Goal: Transaction & Acquisition: Book appointment/travel/reservation

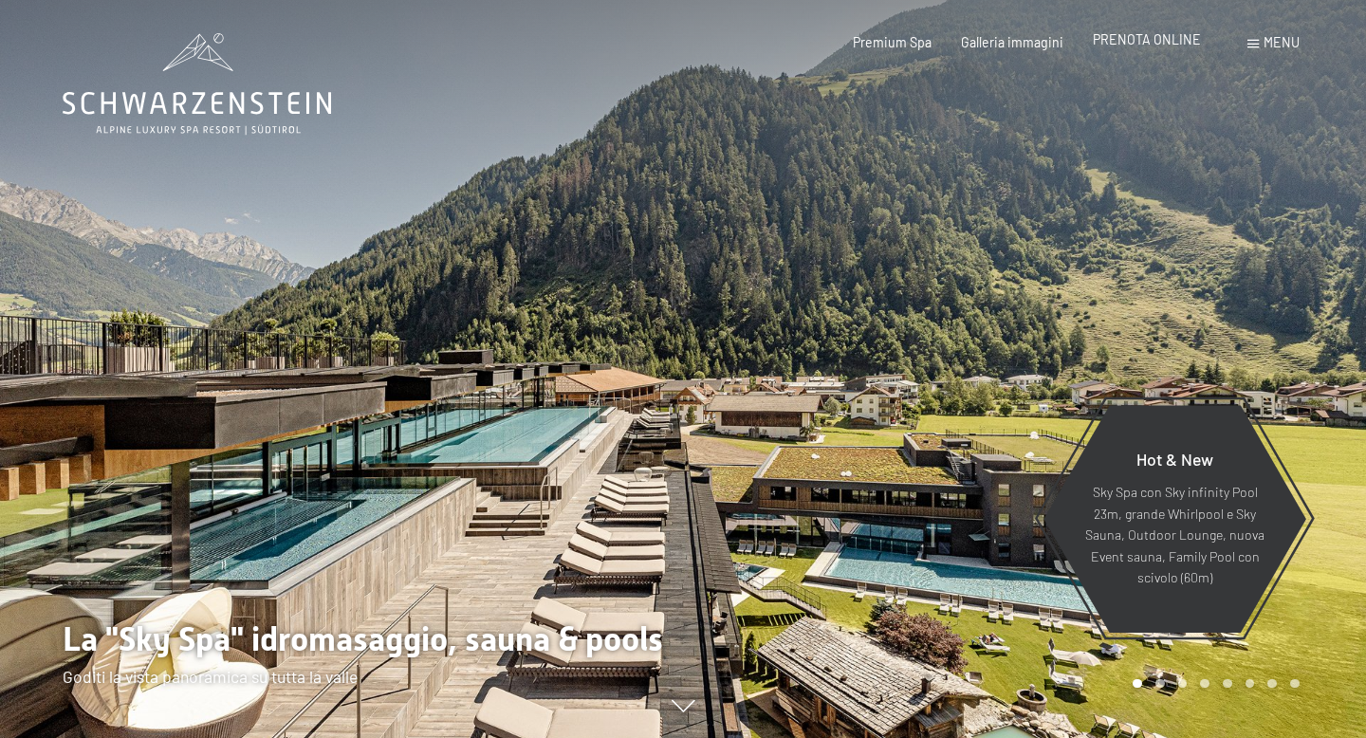
click at [1150, 42] on span "PRENOTA ONLINE" at bounding box center [1147, 39] width 108 height 16
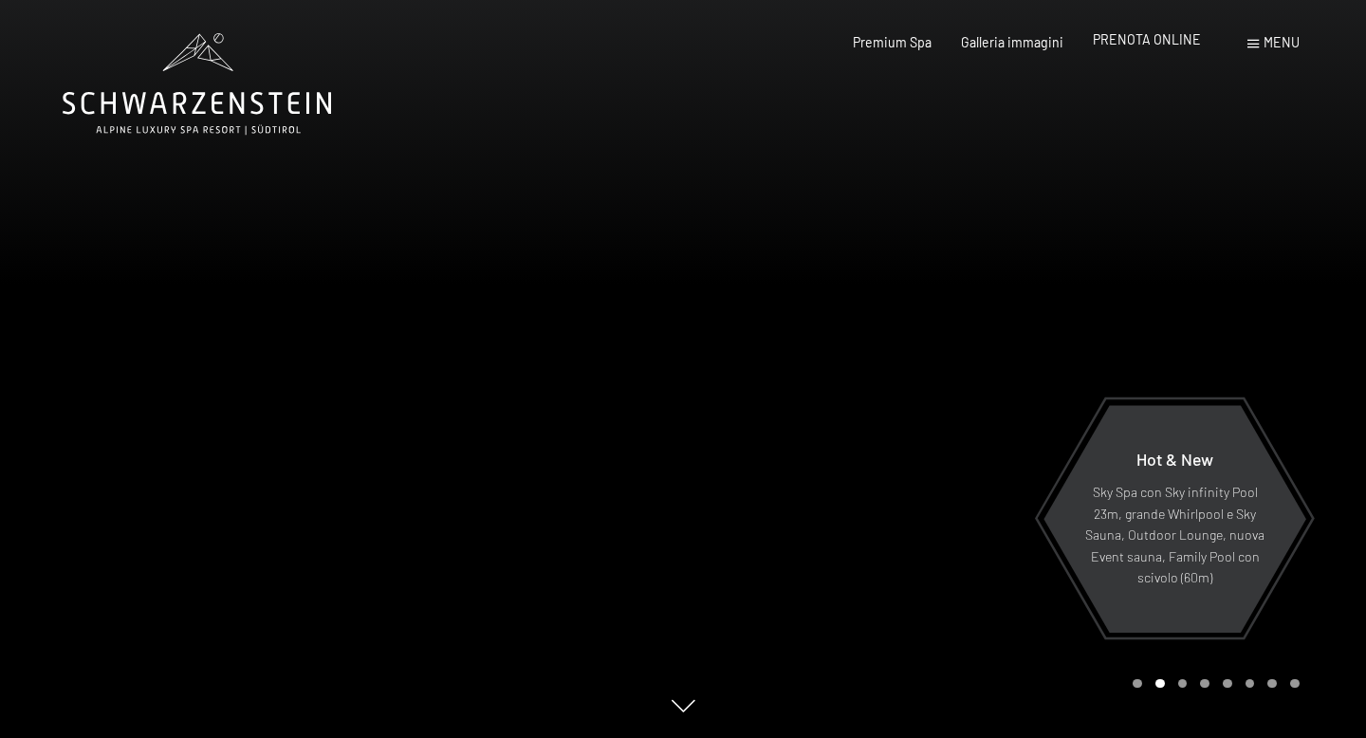
click at [1163, 42] on span "PRENOTA ONLINE" at bounding box center [1147, 39] width 108 height 16
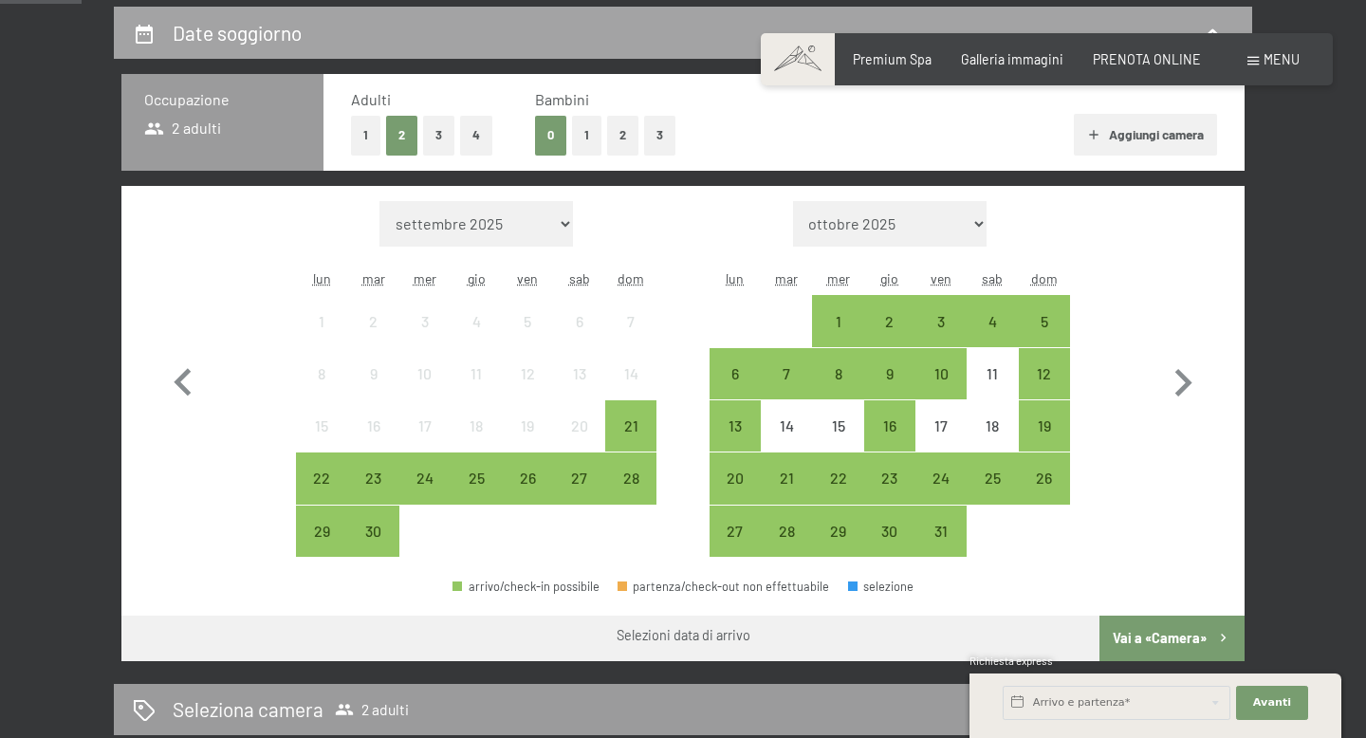
scroll to position [412, 0]
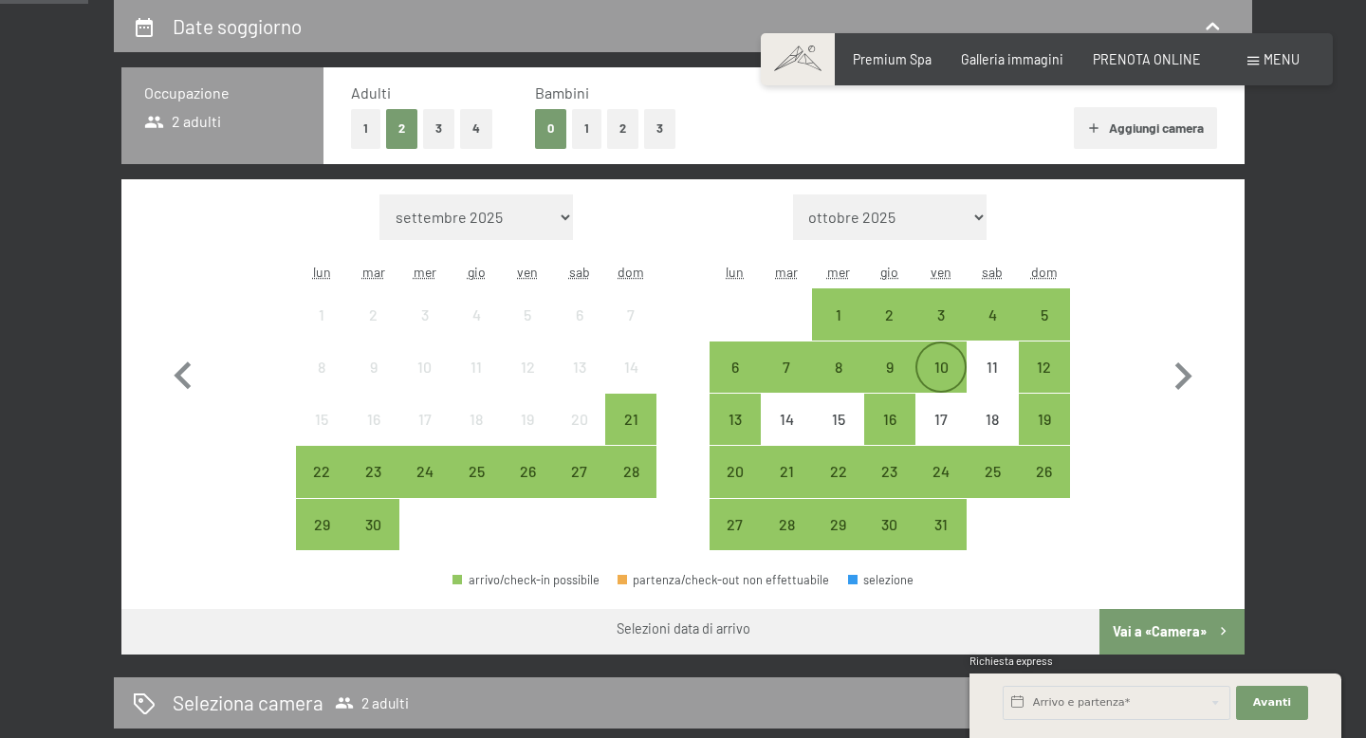
click at [942, 373] on div "10" at bounding box center [941, 383] width 47 height 47
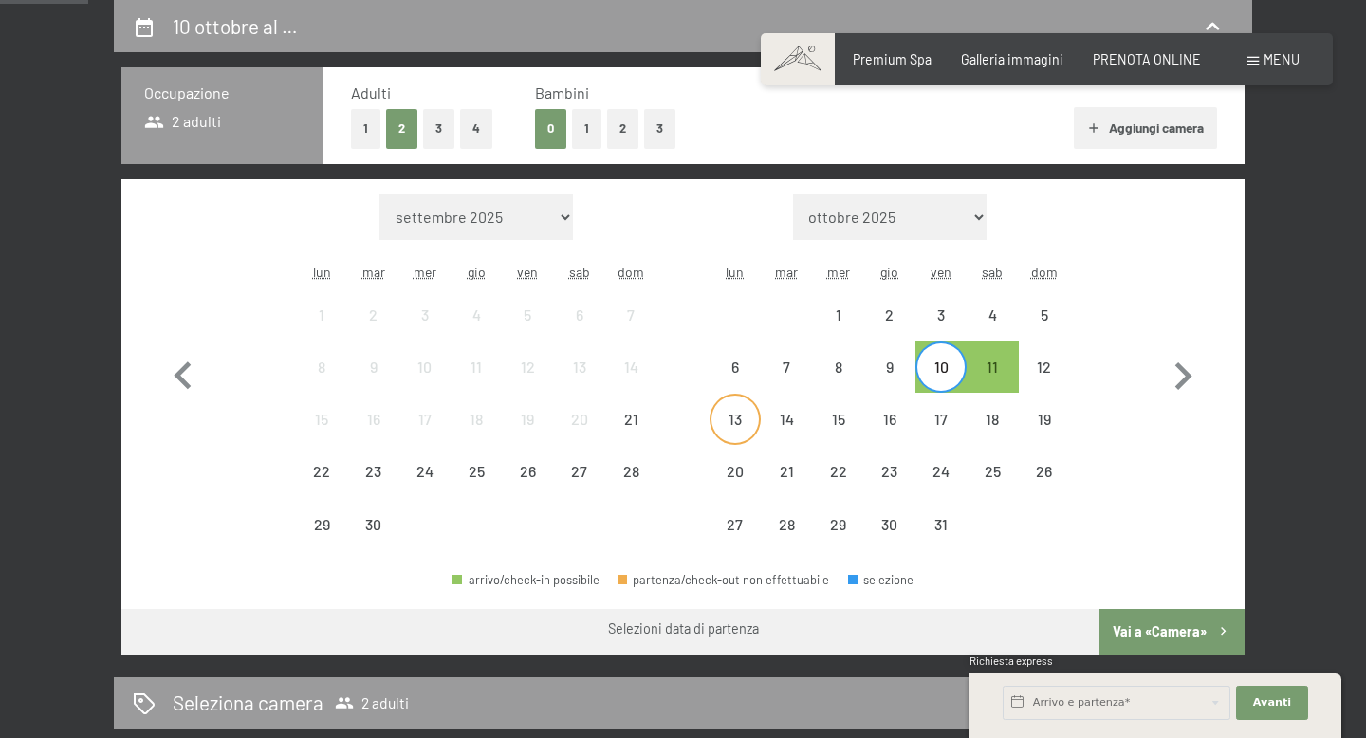
click at [739, 423] on div "13" at bounding box center [735, 435] width 47 height 47
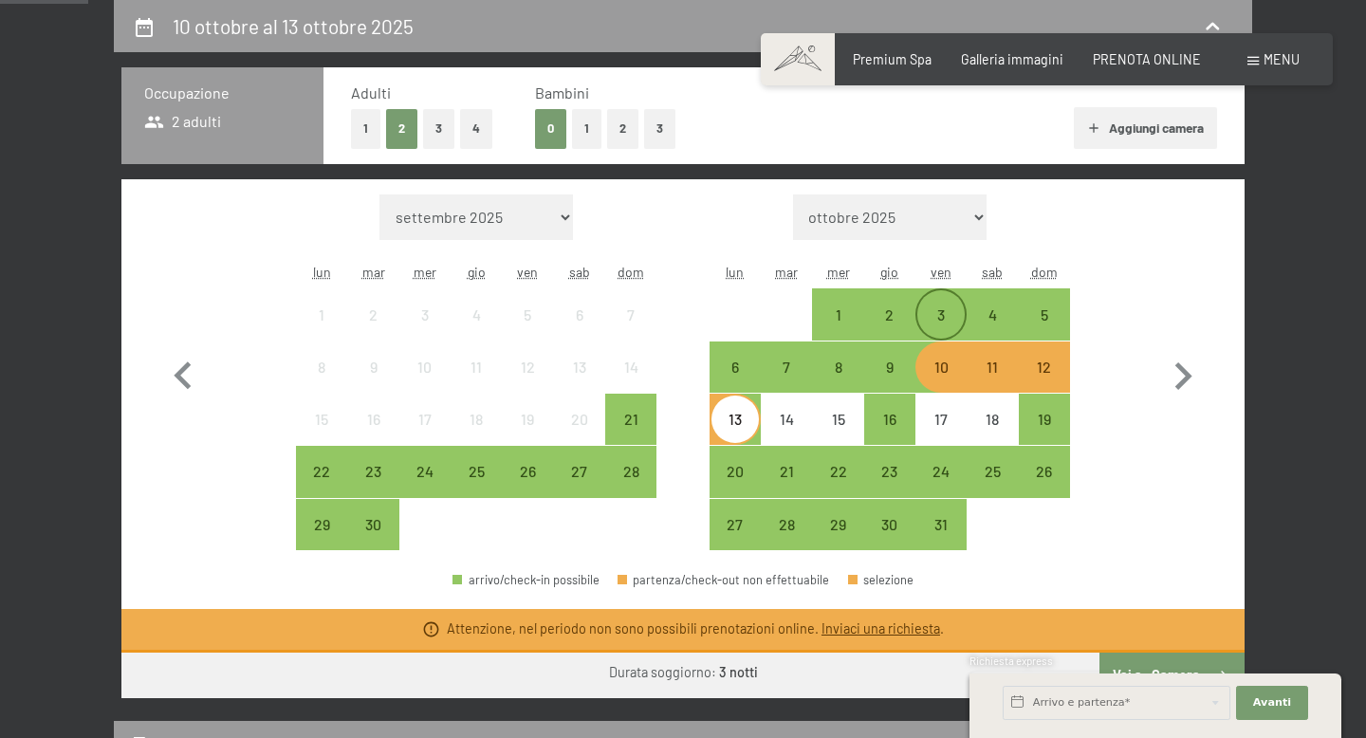
click at [937, 321] on div "3" at bounding box center [941, 330] width 47 height 47
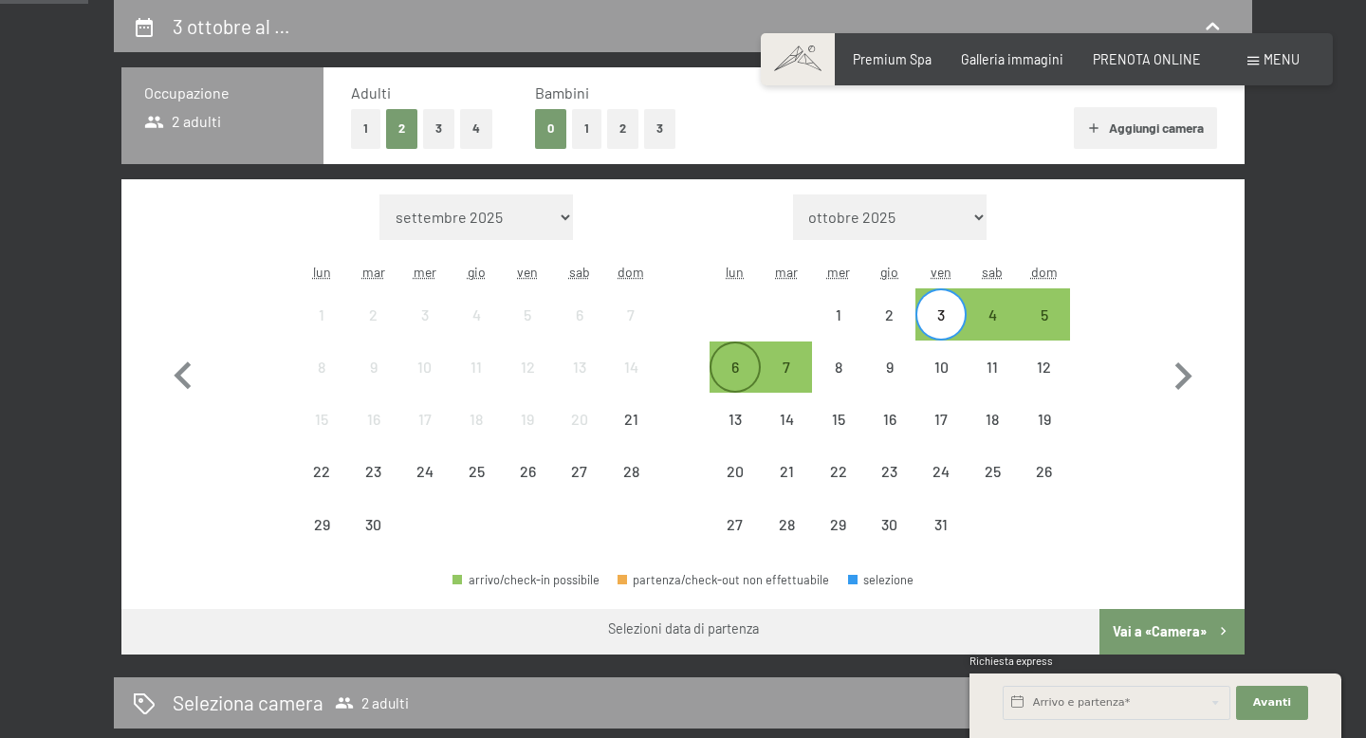
click at [746, 368] on div "6" at bounding box center [735, 383] width 47 height 47
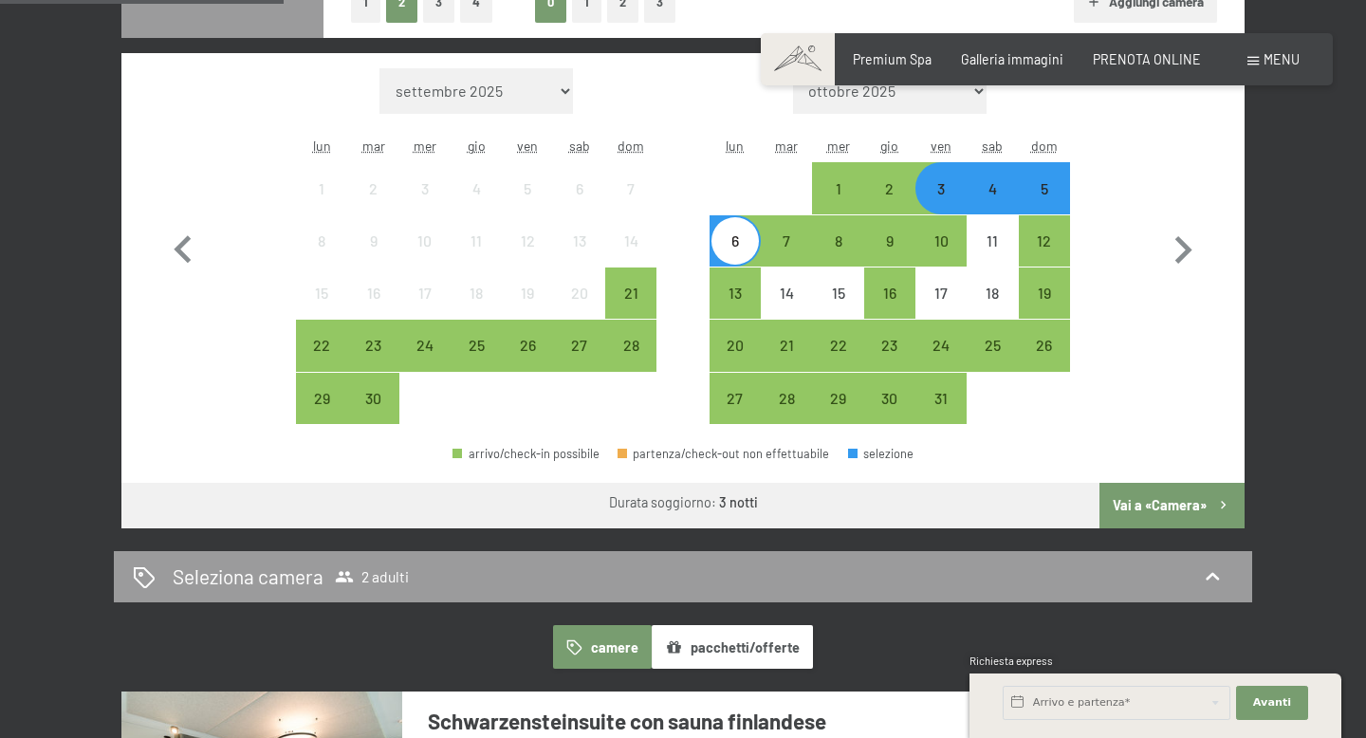
scroll to position [544, 0]
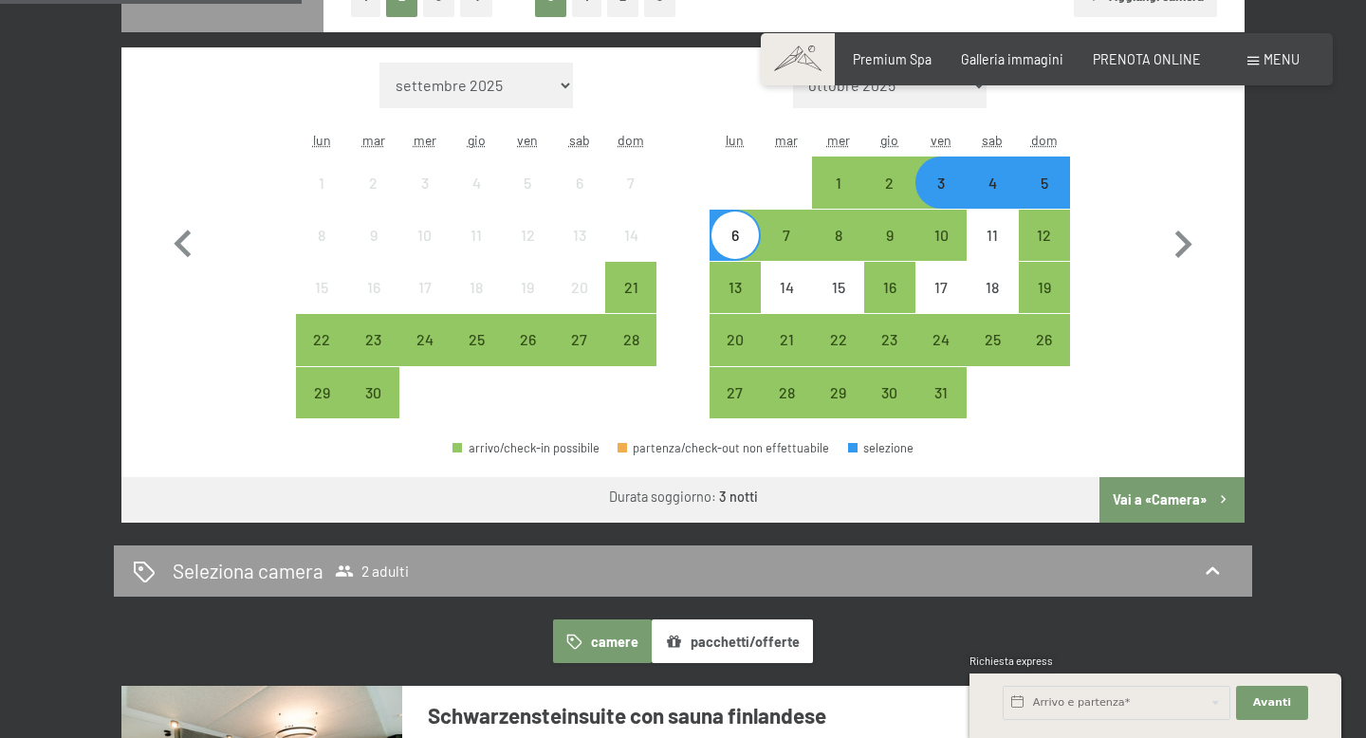
click at [1157, 496] on button "Vai a «Camera»" at bounding box center [1172, 500] width 145 height 46
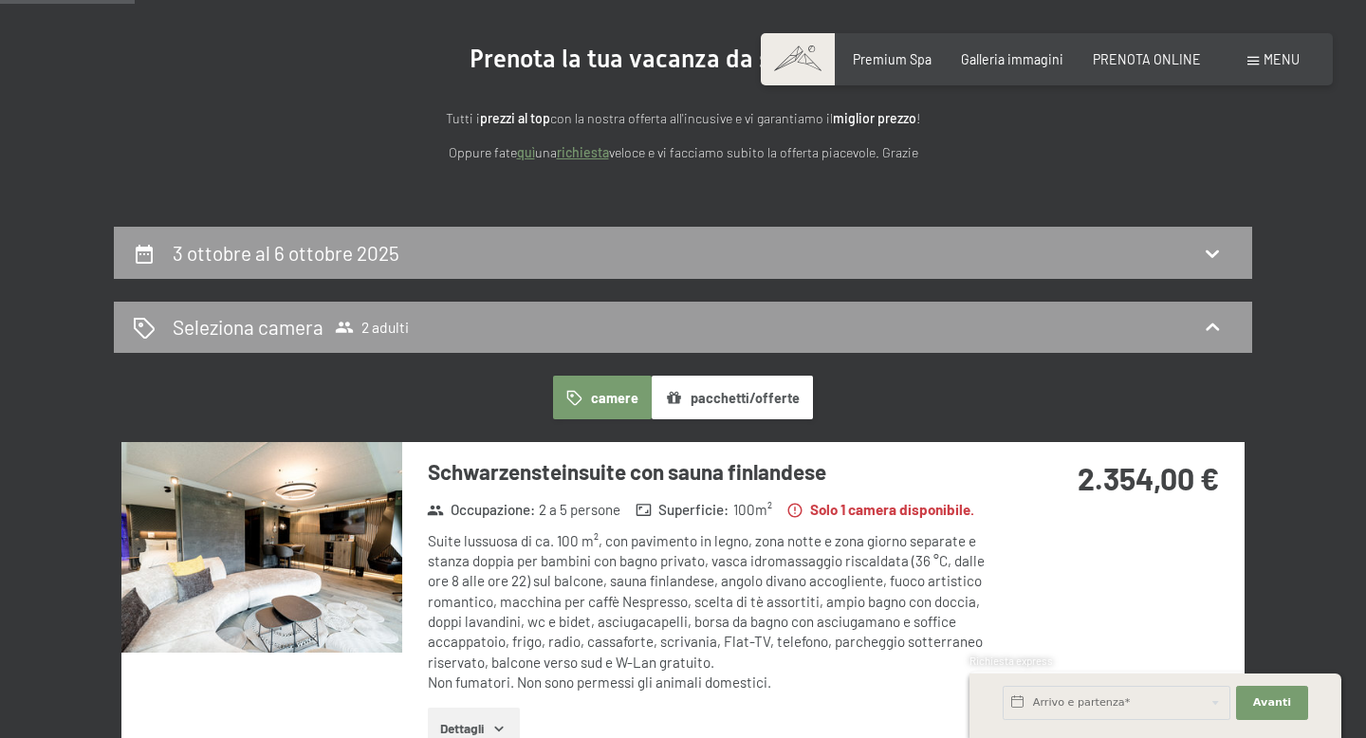
scroll to position [183, 0]
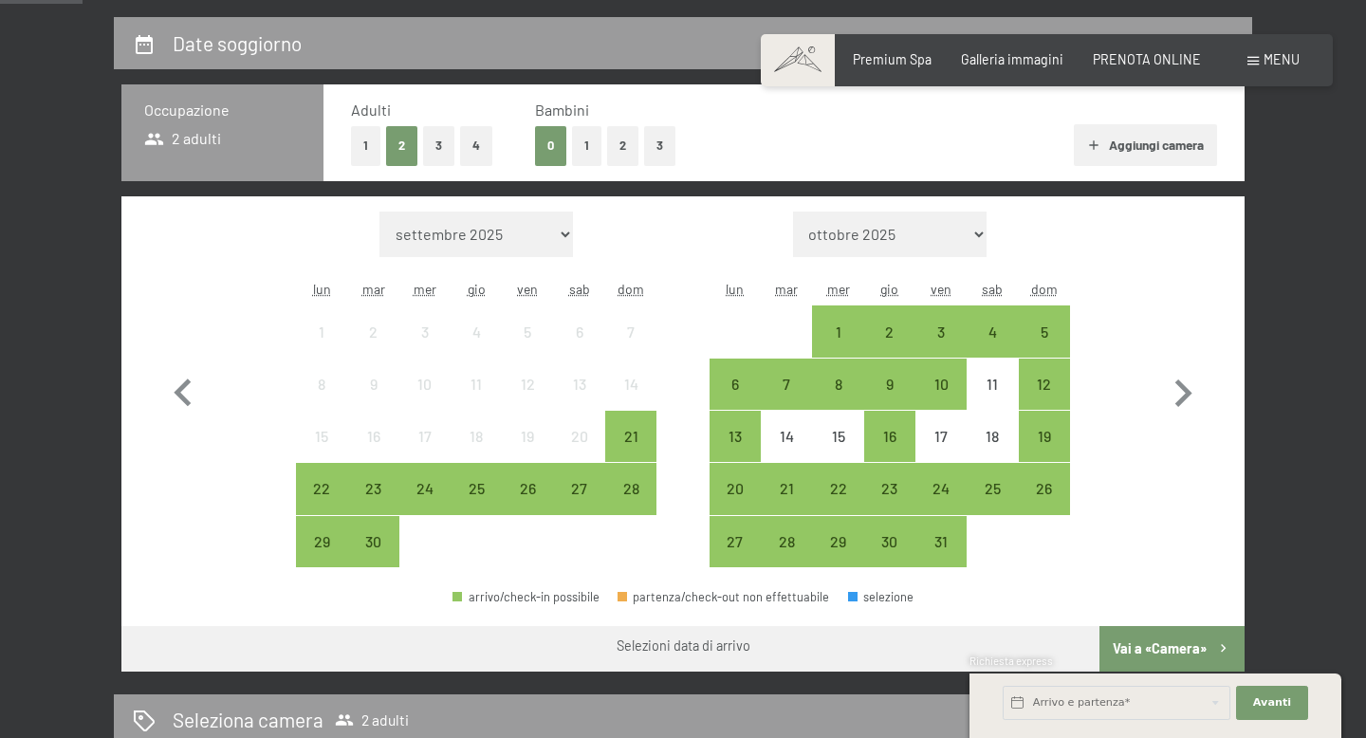
scroll to position [400, 0]
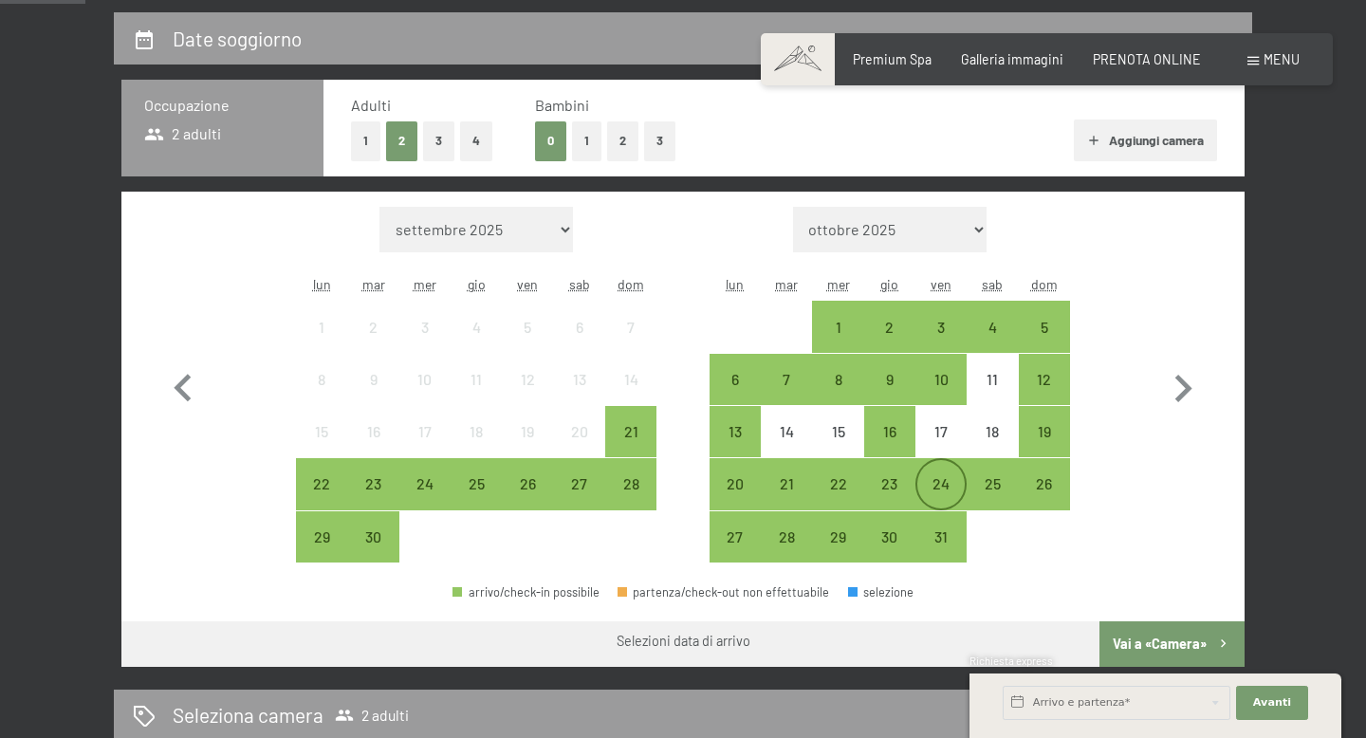
click at [938, 473] on div "24" at bounding box center [941, 483] width 47 height 47
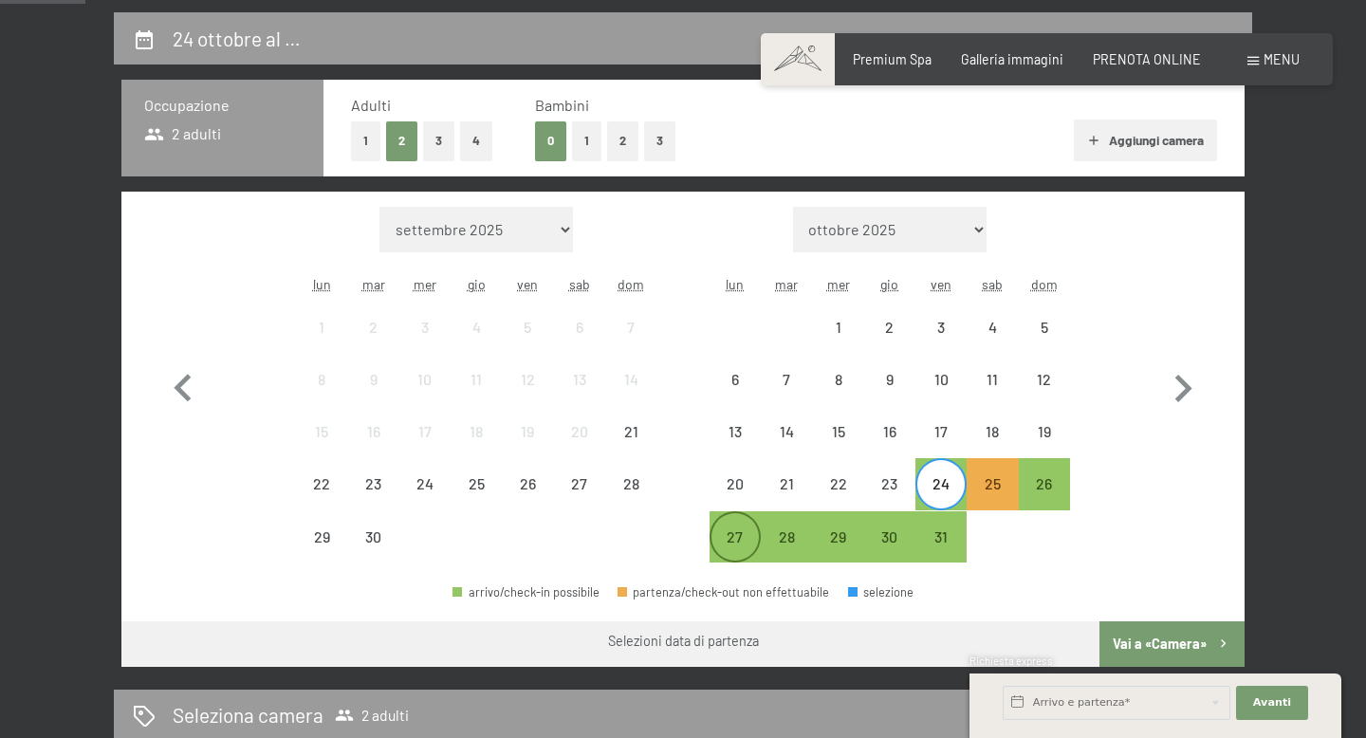
click at [738, 530] on div "27" at bounding box center [735, 553] width 47 height 47
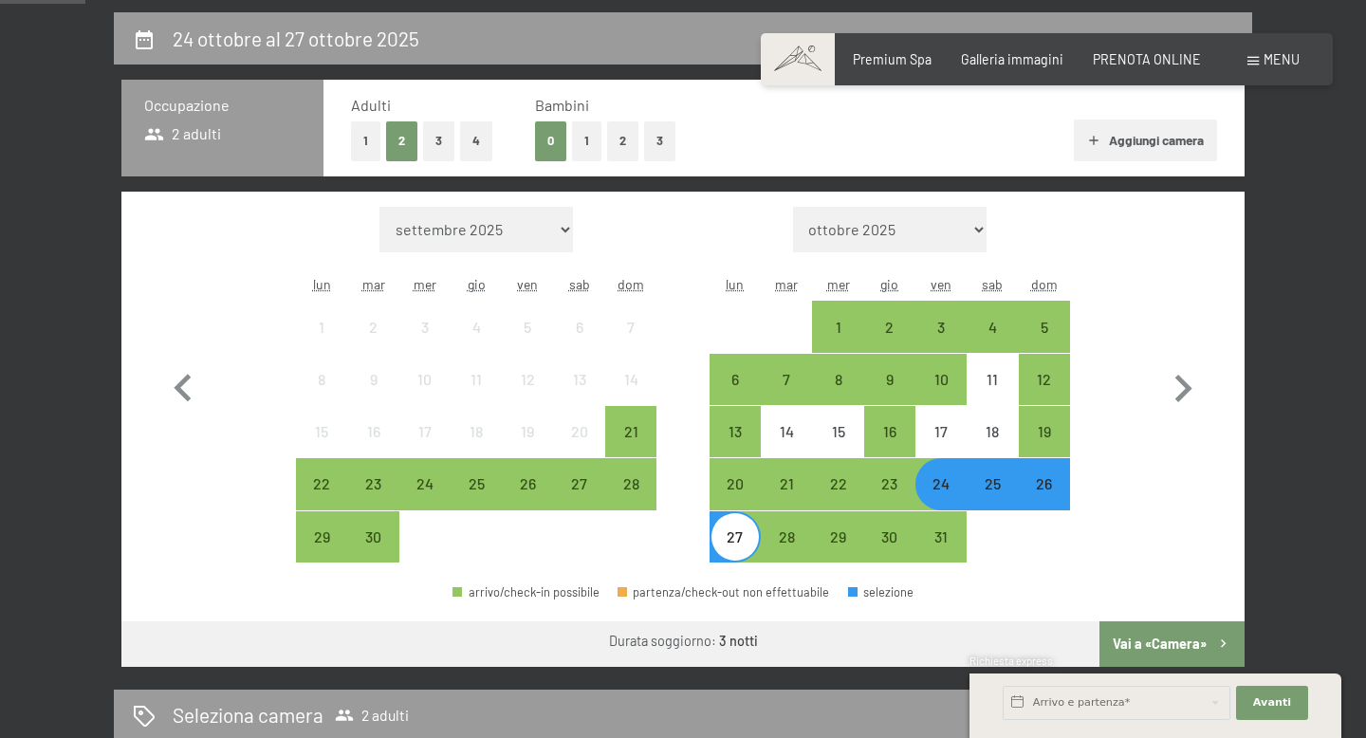
click at [1183, 647] on button "Vai a «Camera»" at bounding box center [1172, 645] width 145 height 46
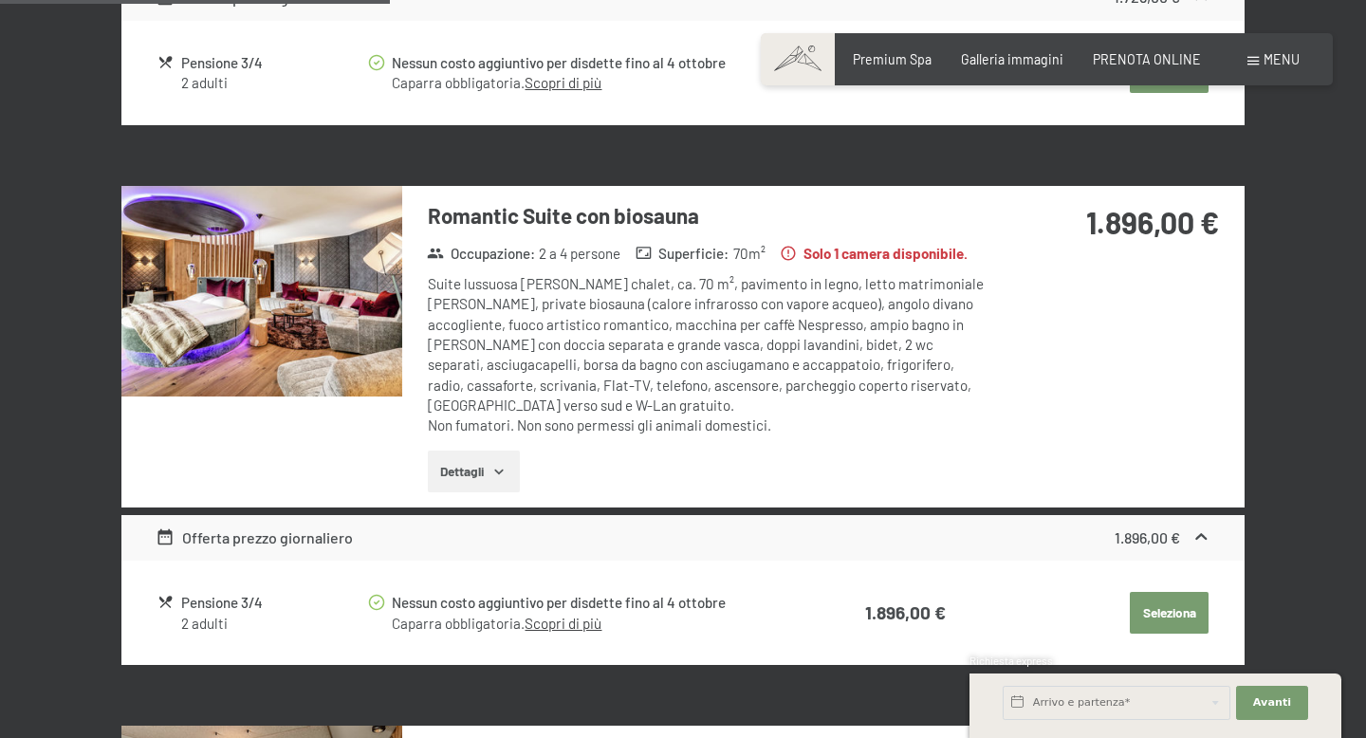
scroll to position [980, 0]
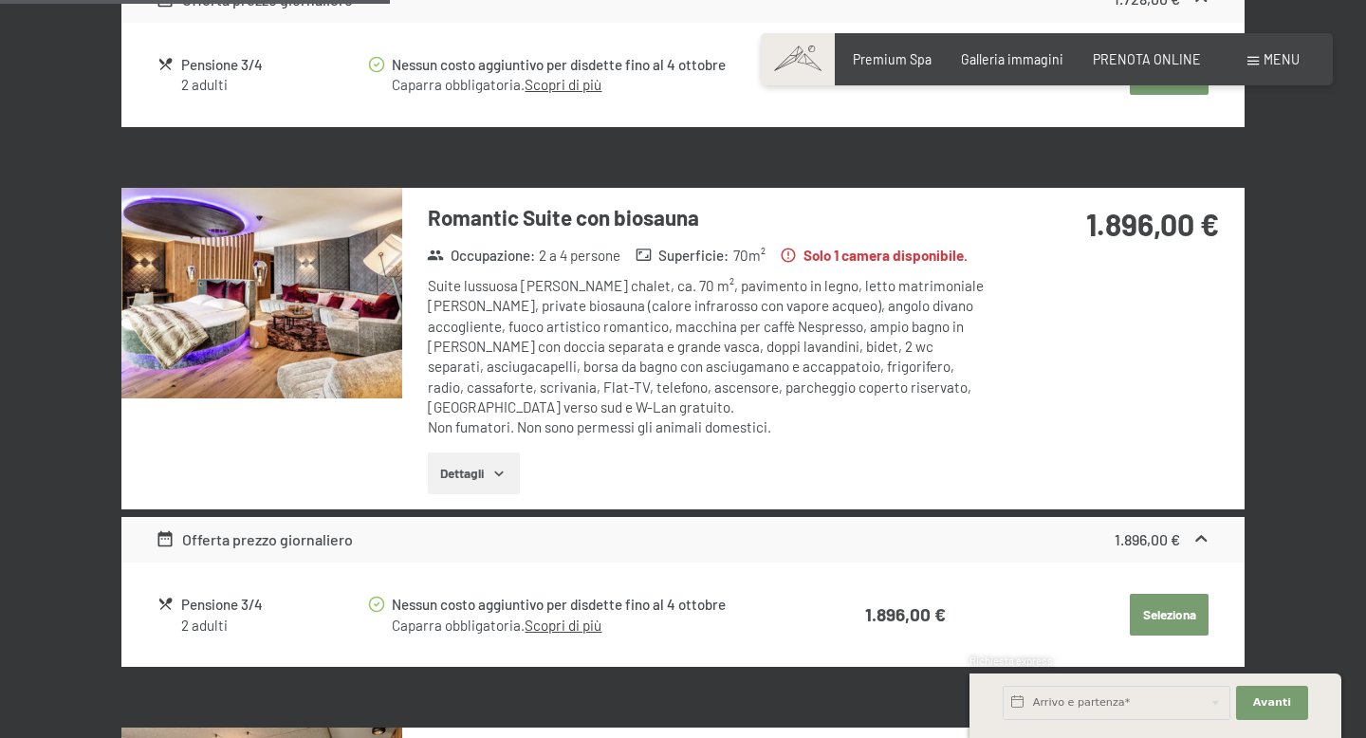
click at [323, 309] on img at bounding box center [261, 293] width 281 height 211
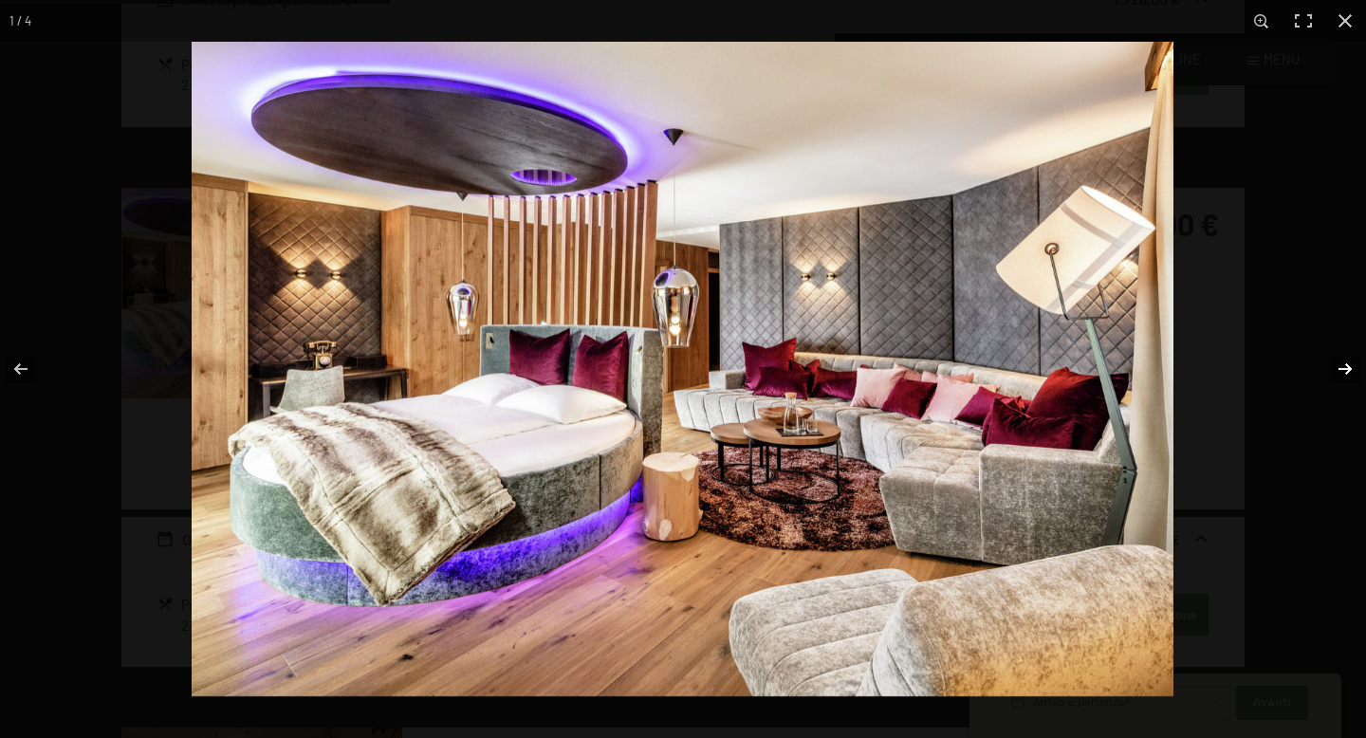
click at [1350, 372] on button "button" at bounding box center [1333, 369] width 66 height 95
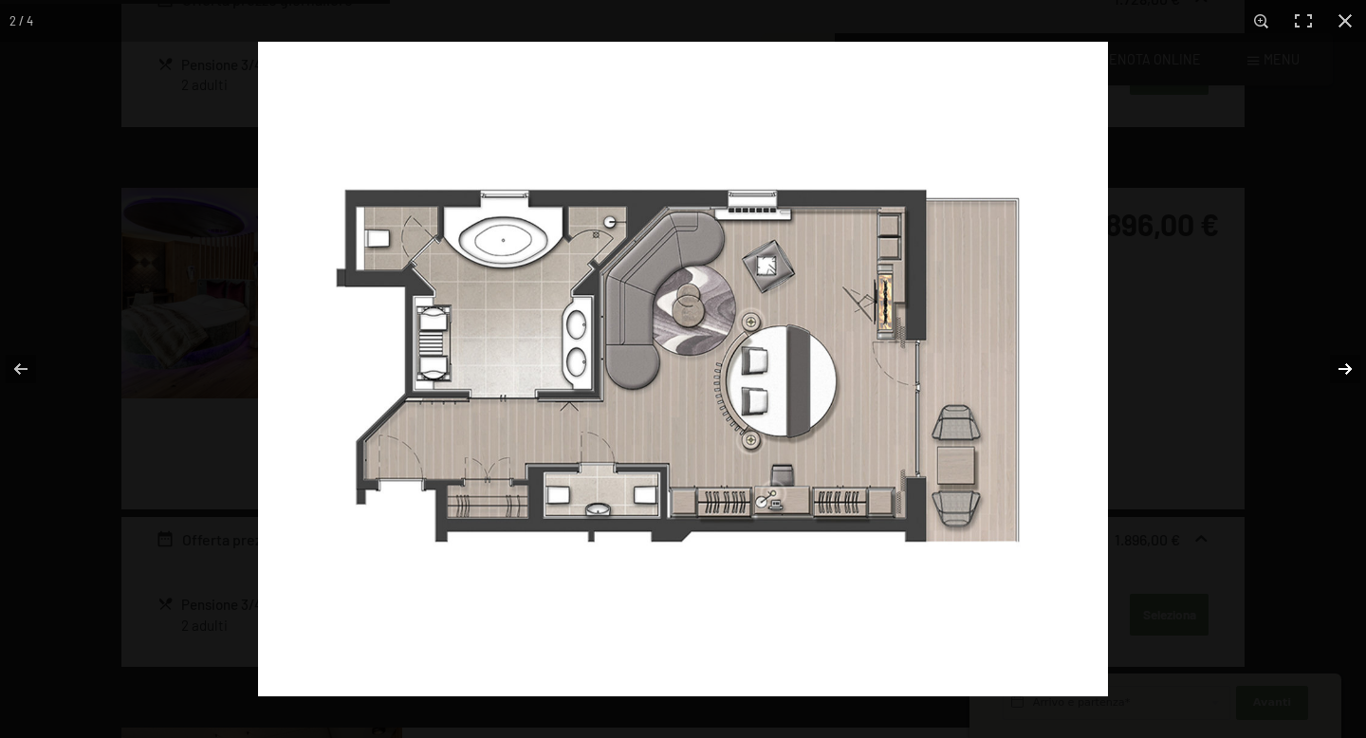
click at [1350, 372] on button "button" at bounding box center [1333, 369] width 66 height 95
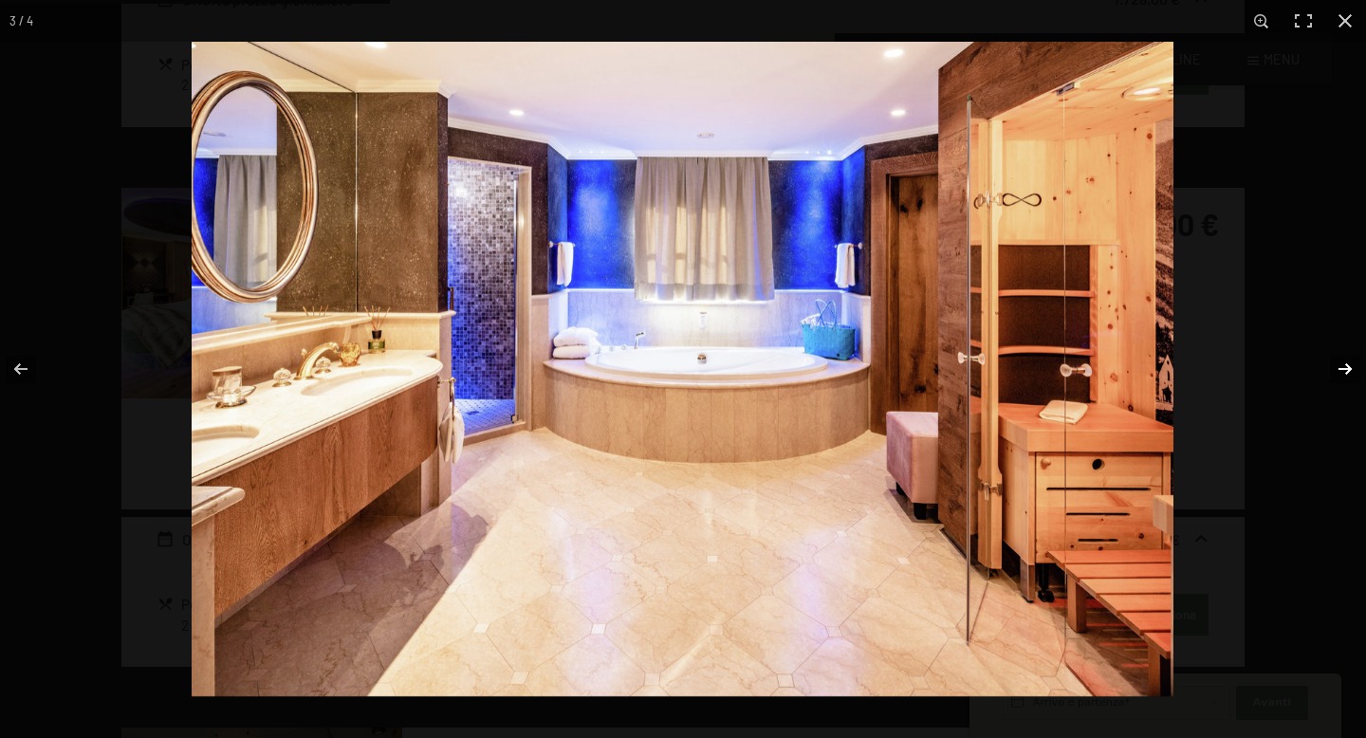
click at [1350, 367] on button "button" at bounding box center [1333, 369] width 66 height 95
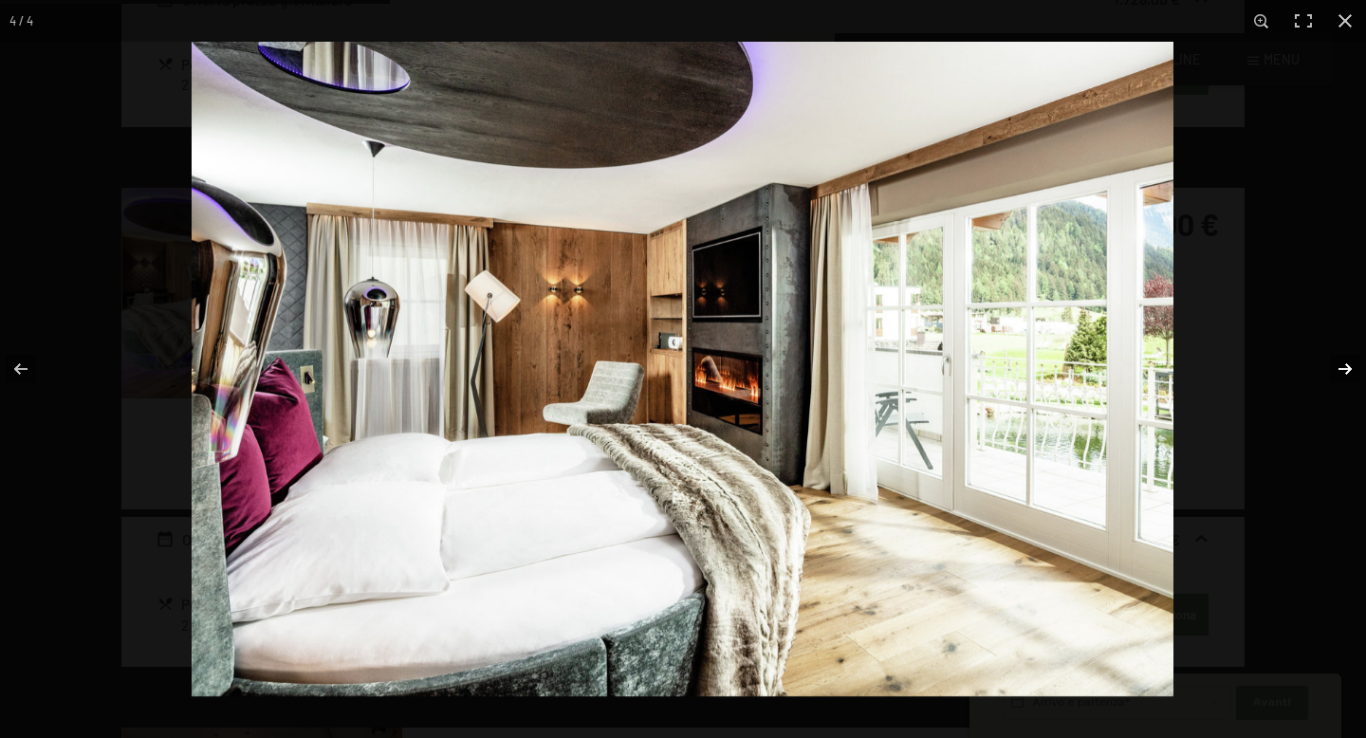
click at [1349, 365] on button "button" at bounding box center [1333, 369] width 66 height 95
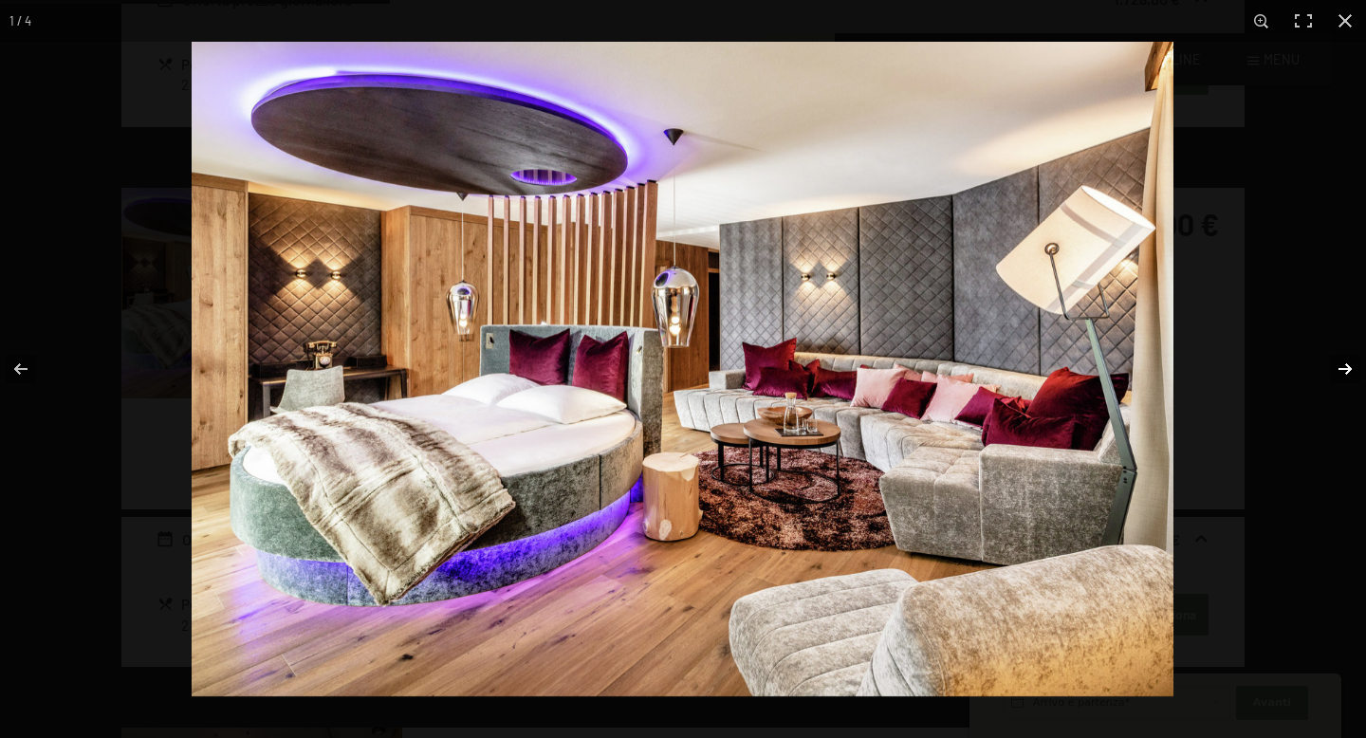
click at [1349, 365] on button "button" at bounding box center [1333, 369] width 66 height 95
